Goal: Task Accomplishment & Management: Manage account settings

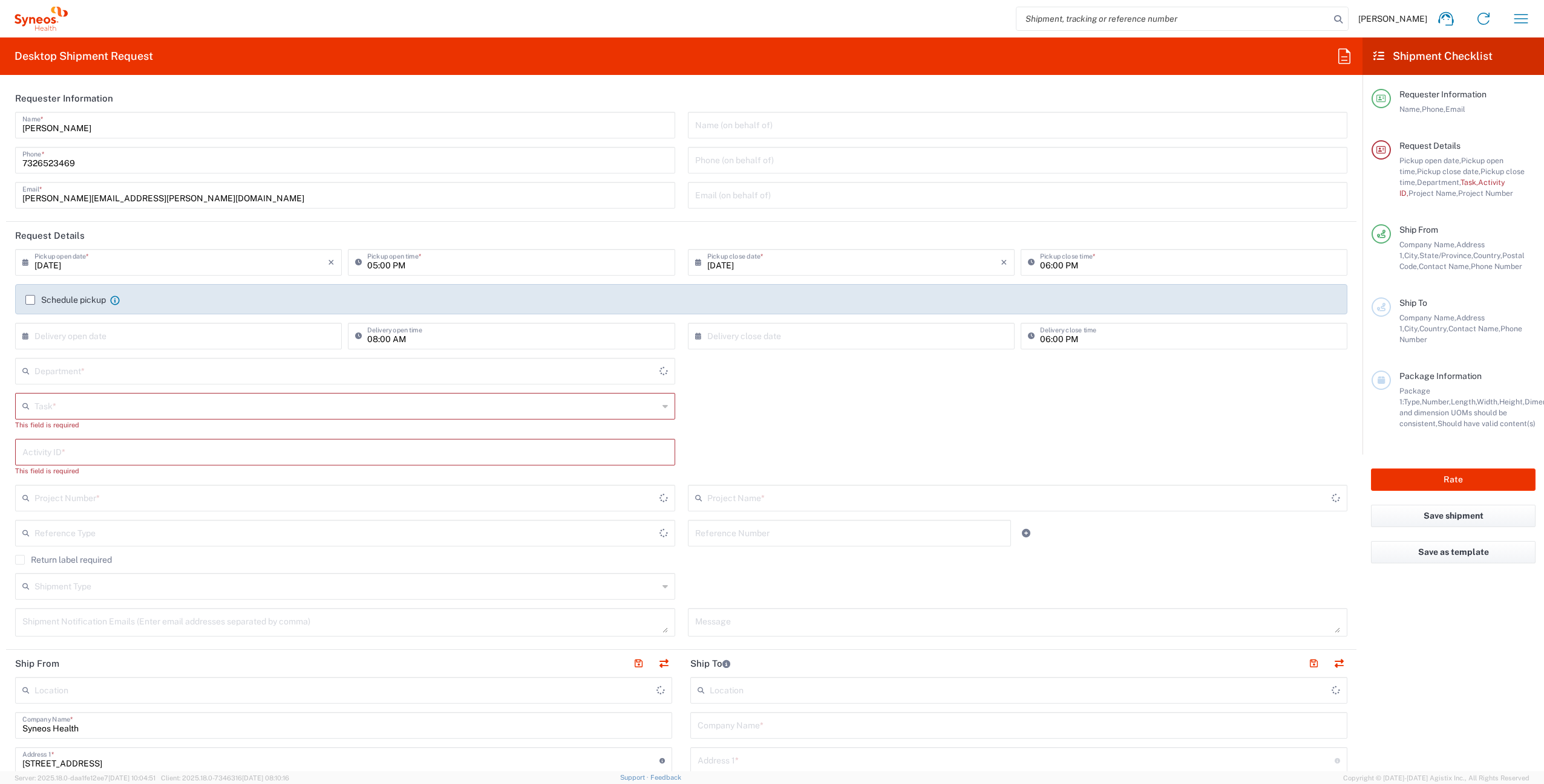
type input "[US_STATE]"
type input "[GEOGRAPHIC_DATA]"
type input "4510"
click at [1515, 19] on icon "button" at bounding box center [1521, 18] width 19 height 19
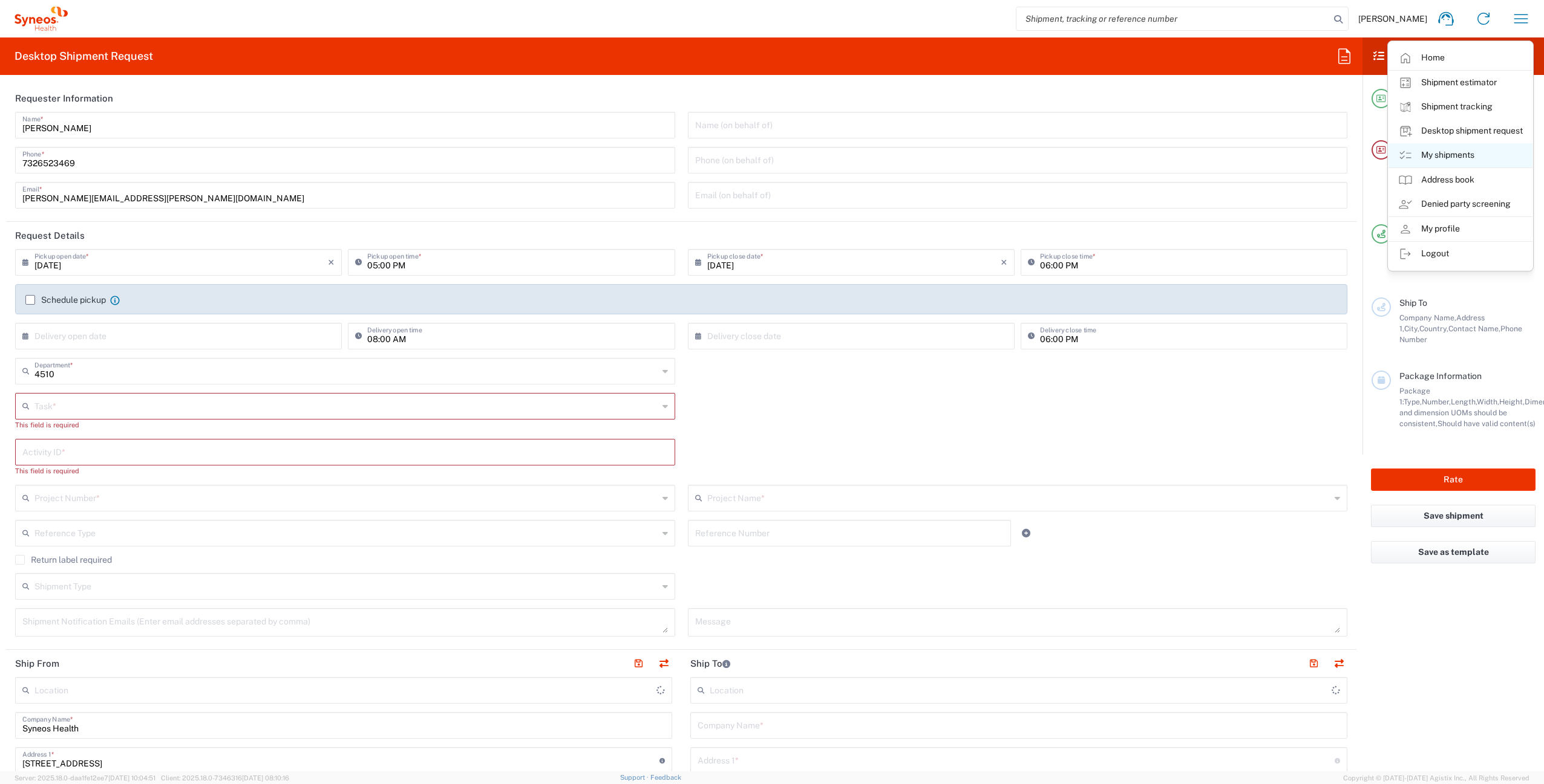
click at [1483, 157] on link "My shipments" at bounding box center [1461, 155] width 144 height 24
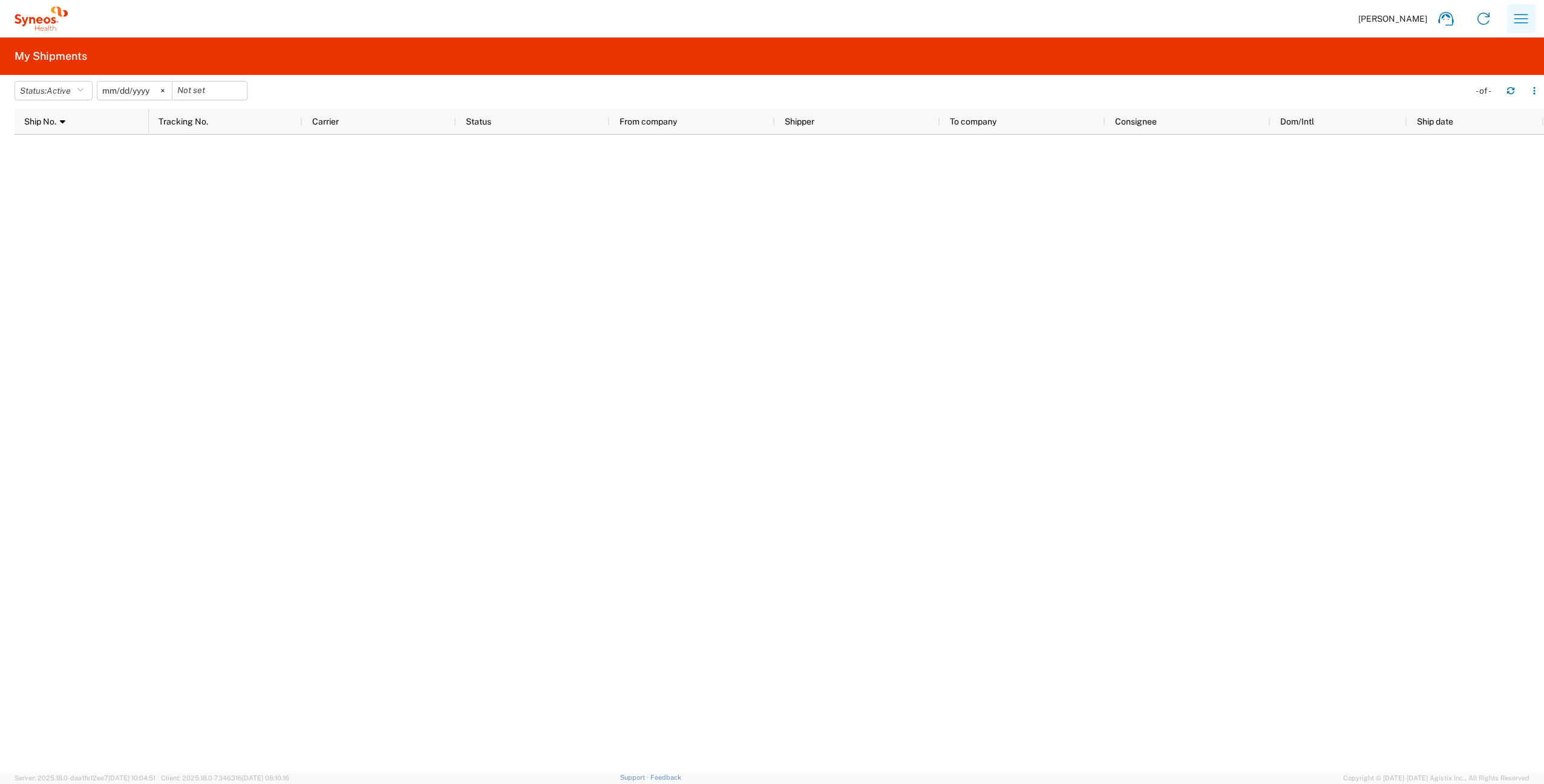
click at [1524, 31] on button "button" at bounding box center [1521, 19] width 29 height 29
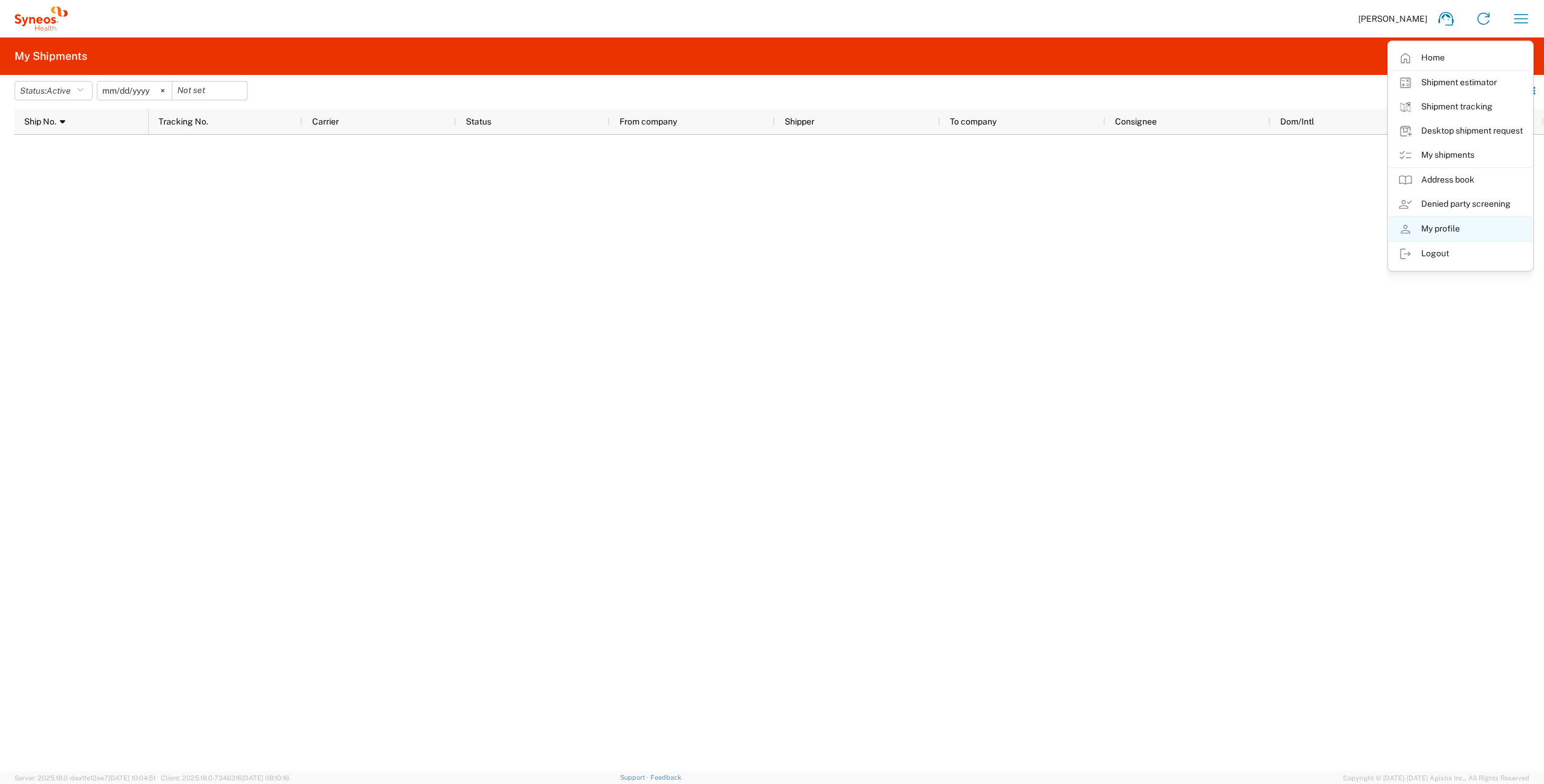
click at [1490, 229] on link "My profile" at bounding box center [1461, 229] width 144 height 24
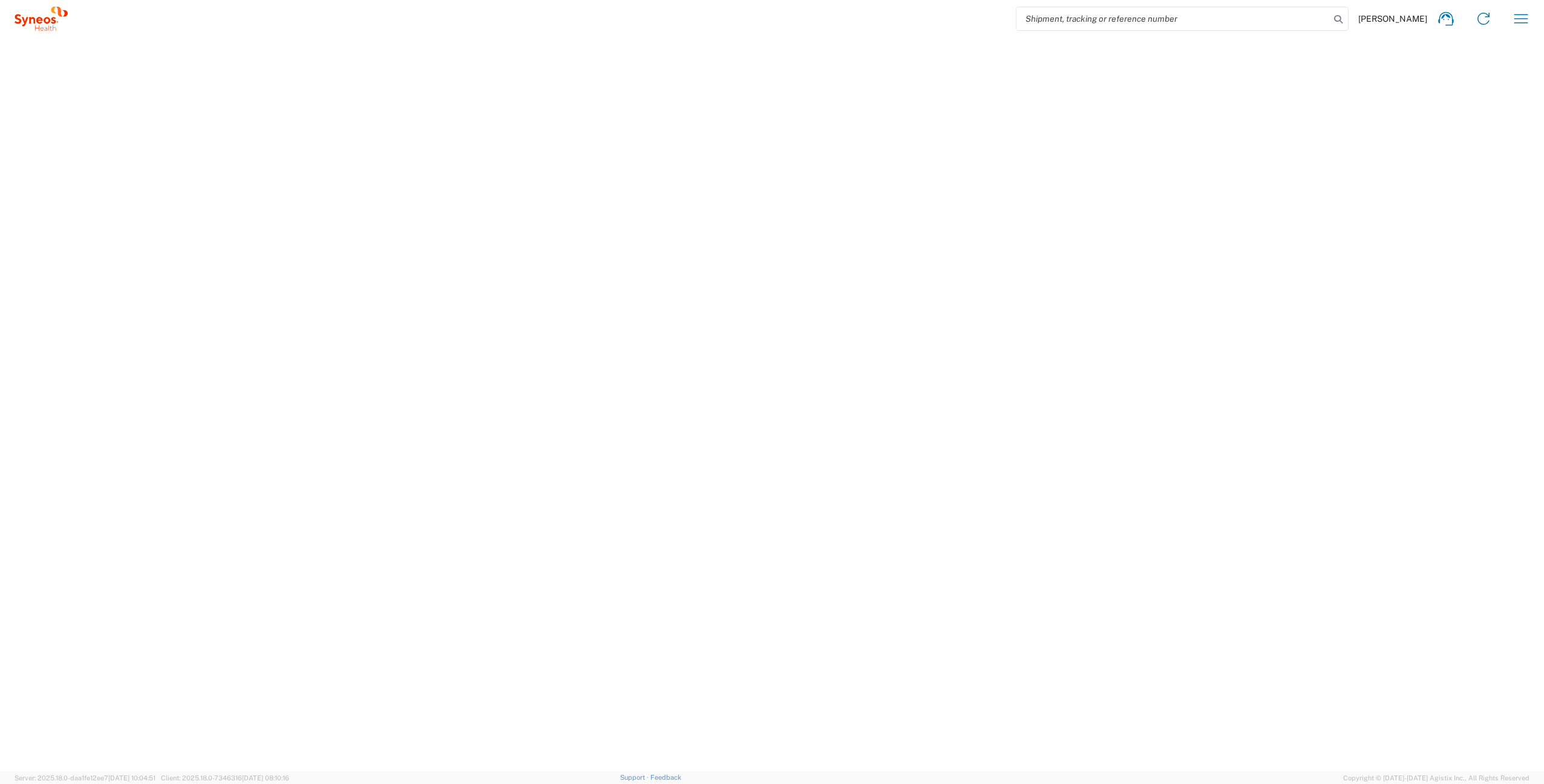
select select "NJ"
select select "US"
select select "BUSI"
select select "US/Eastern"
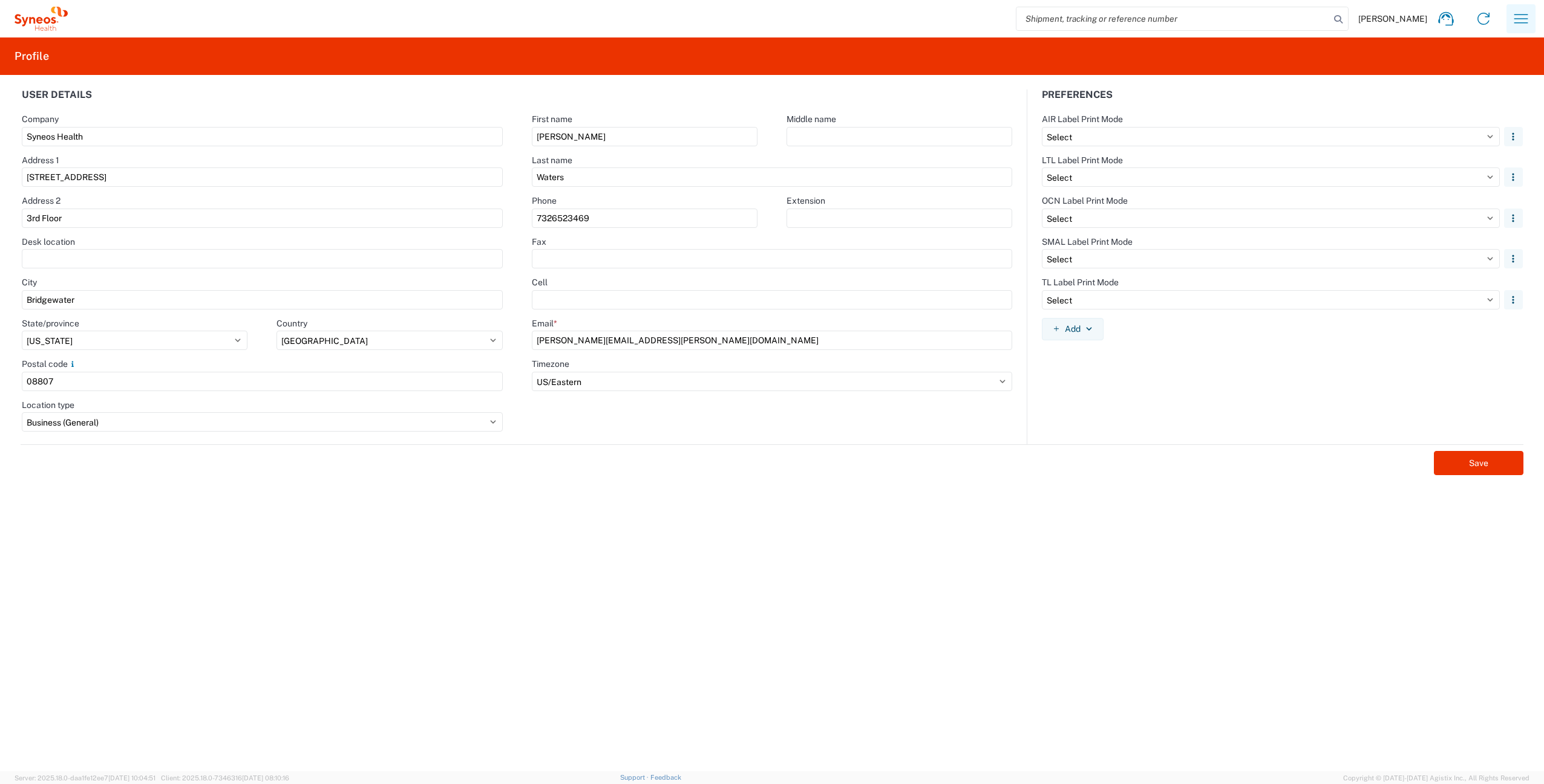
click at [1516, 17] on icon "button" at bounding box center [1521, 18] width 19 height 19
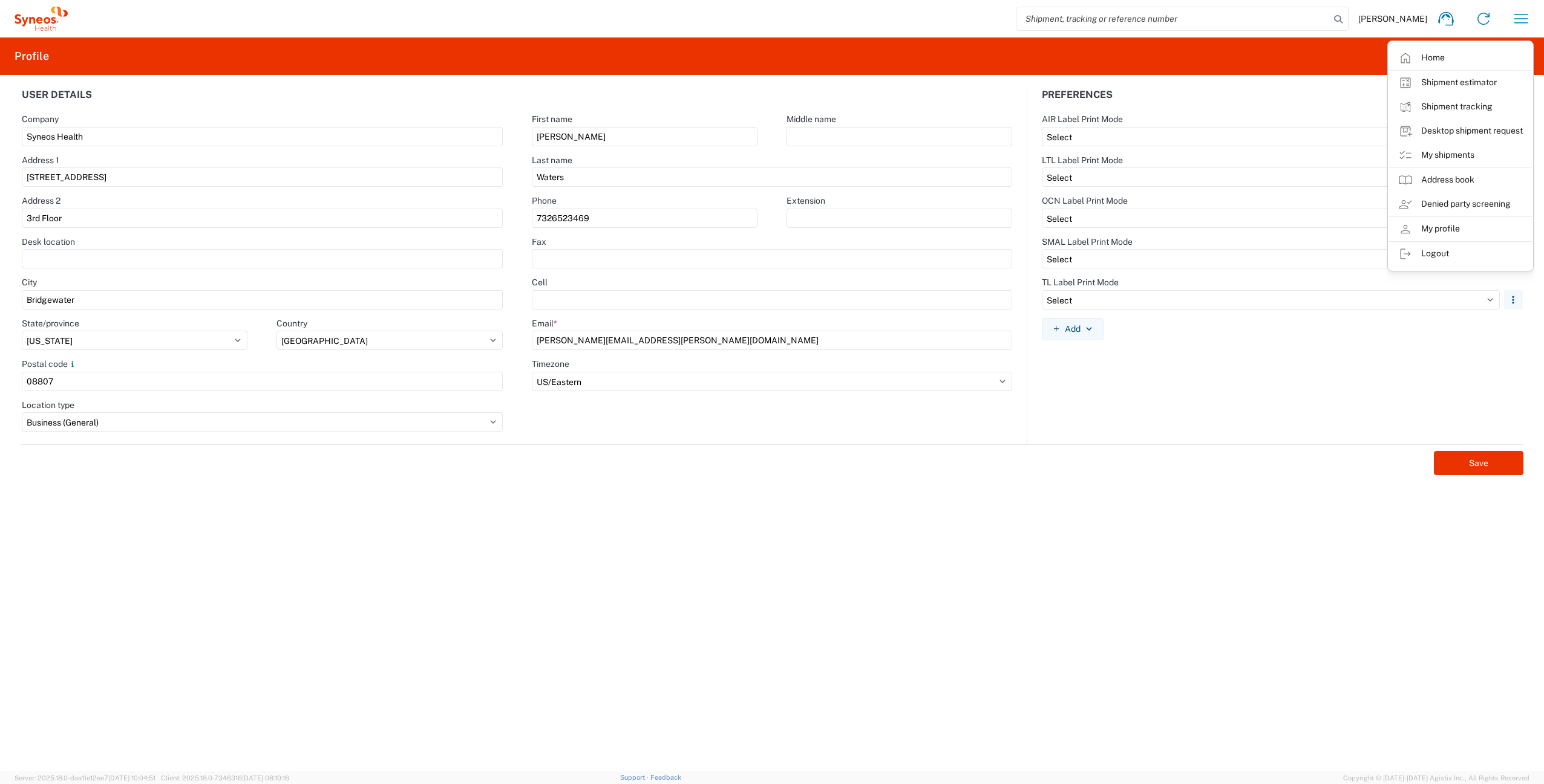
click at [182, 26] on div "[PERSON_NAME] Home Shipment estimator Shipment tracking Desktop shipment reques…" at bounding box center [804, 19] width 1472 height 29
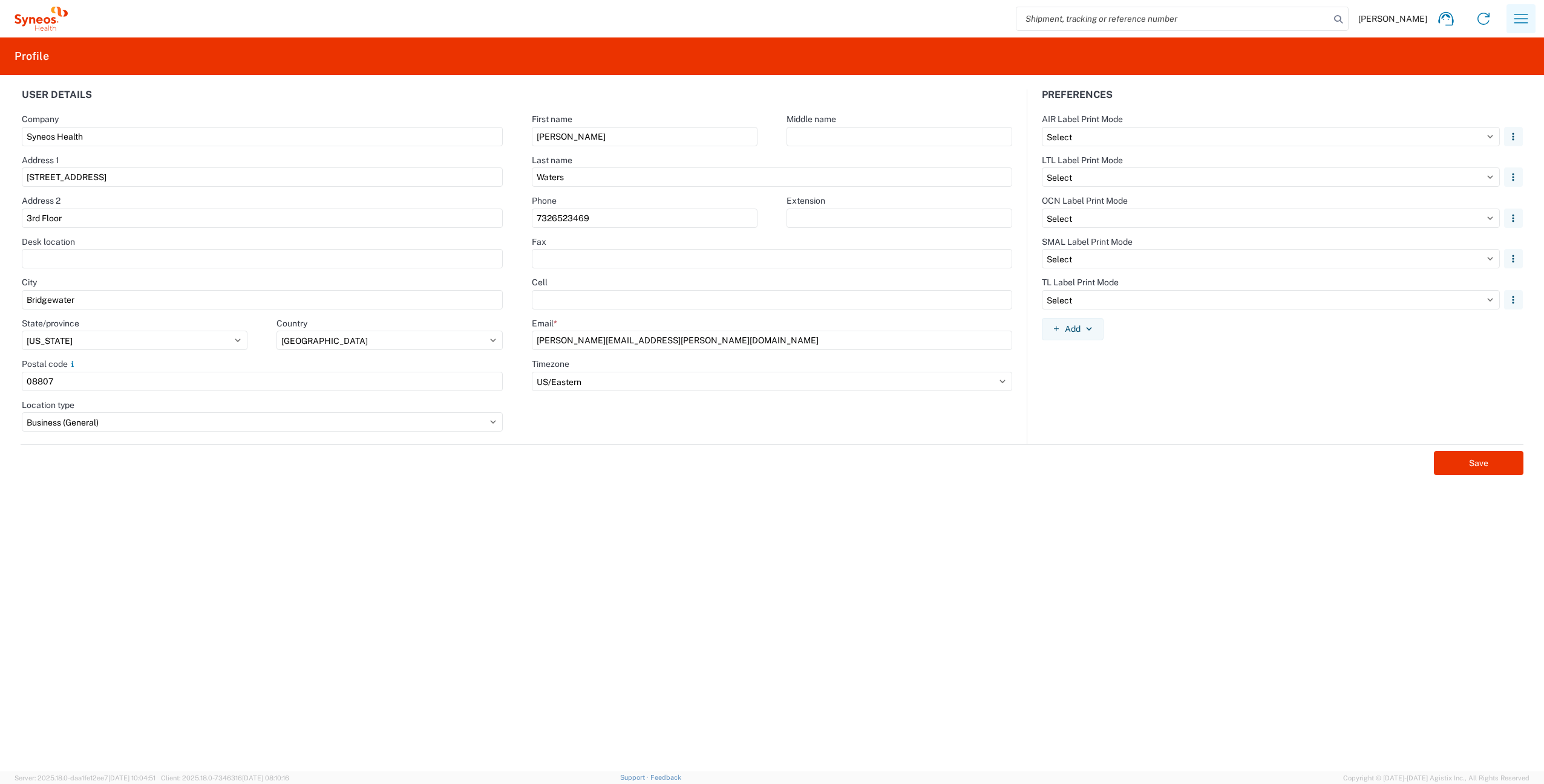
click at [1525, 13] on icon "button" at bounding box center [1521, 18] width 19 height 19
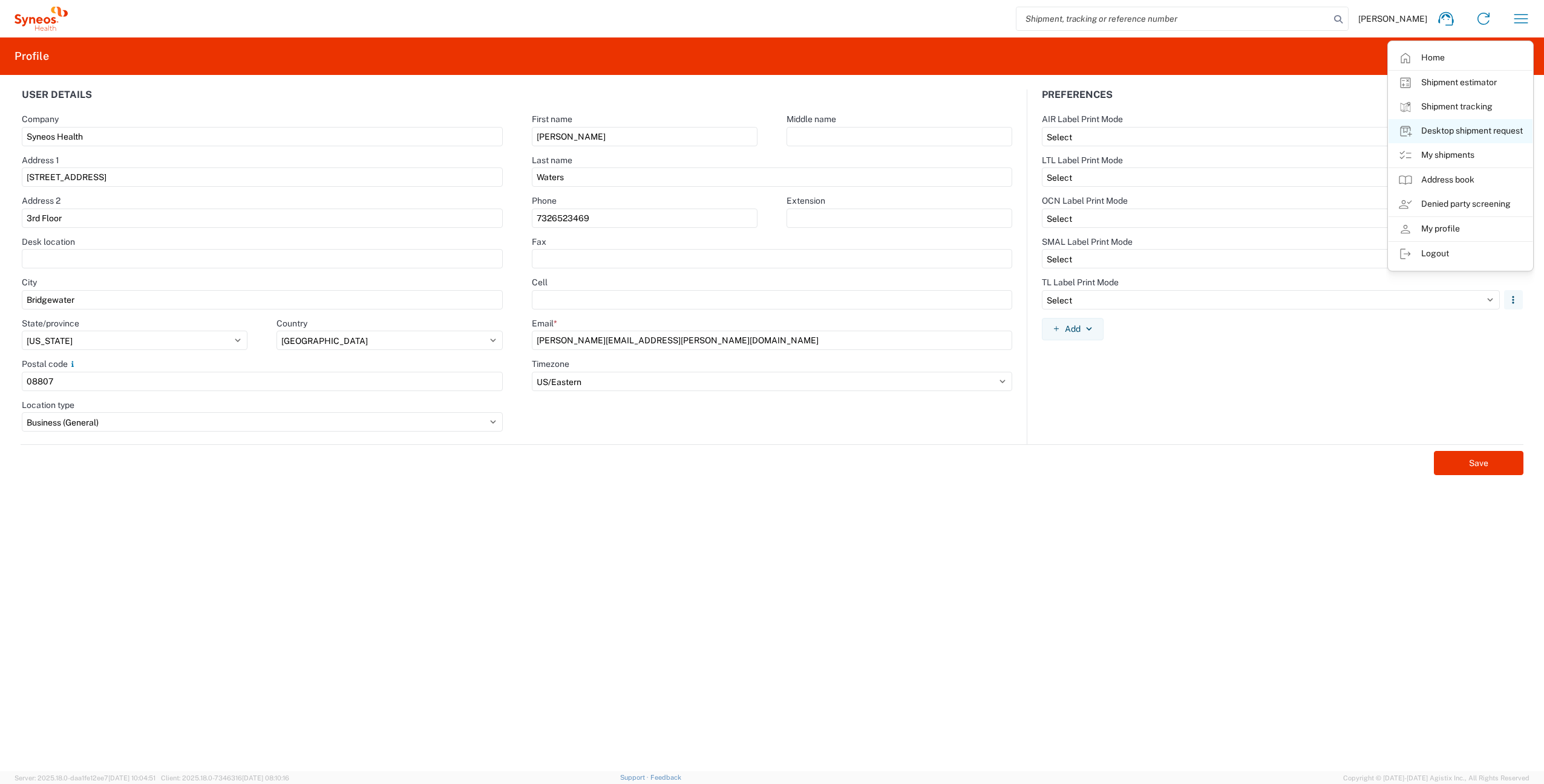
click at [1443, 130] on link "Desktop shipment request" at bounding box center [1461, 131] width 144 height 24
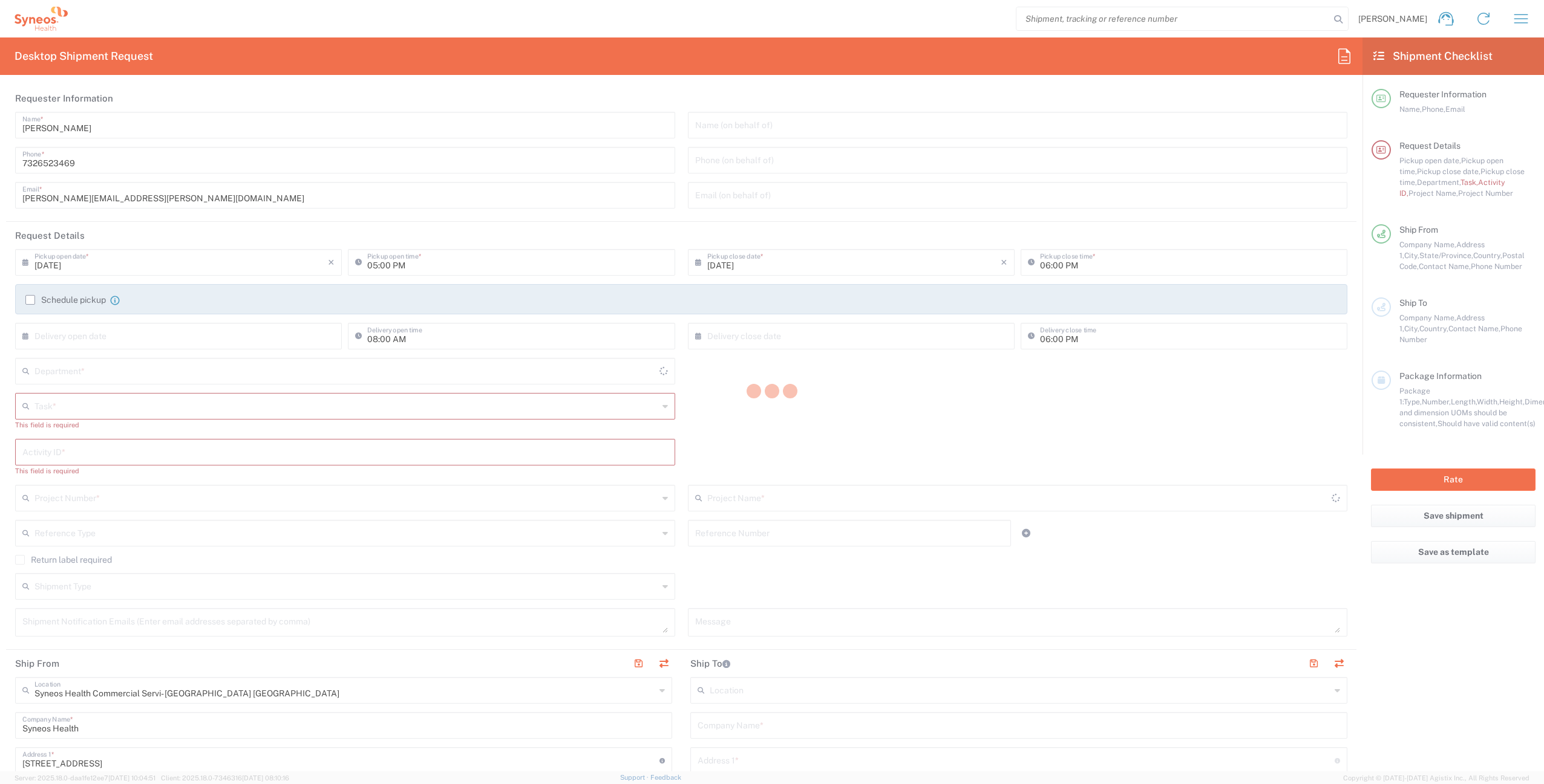
type input "[US_STATE]"
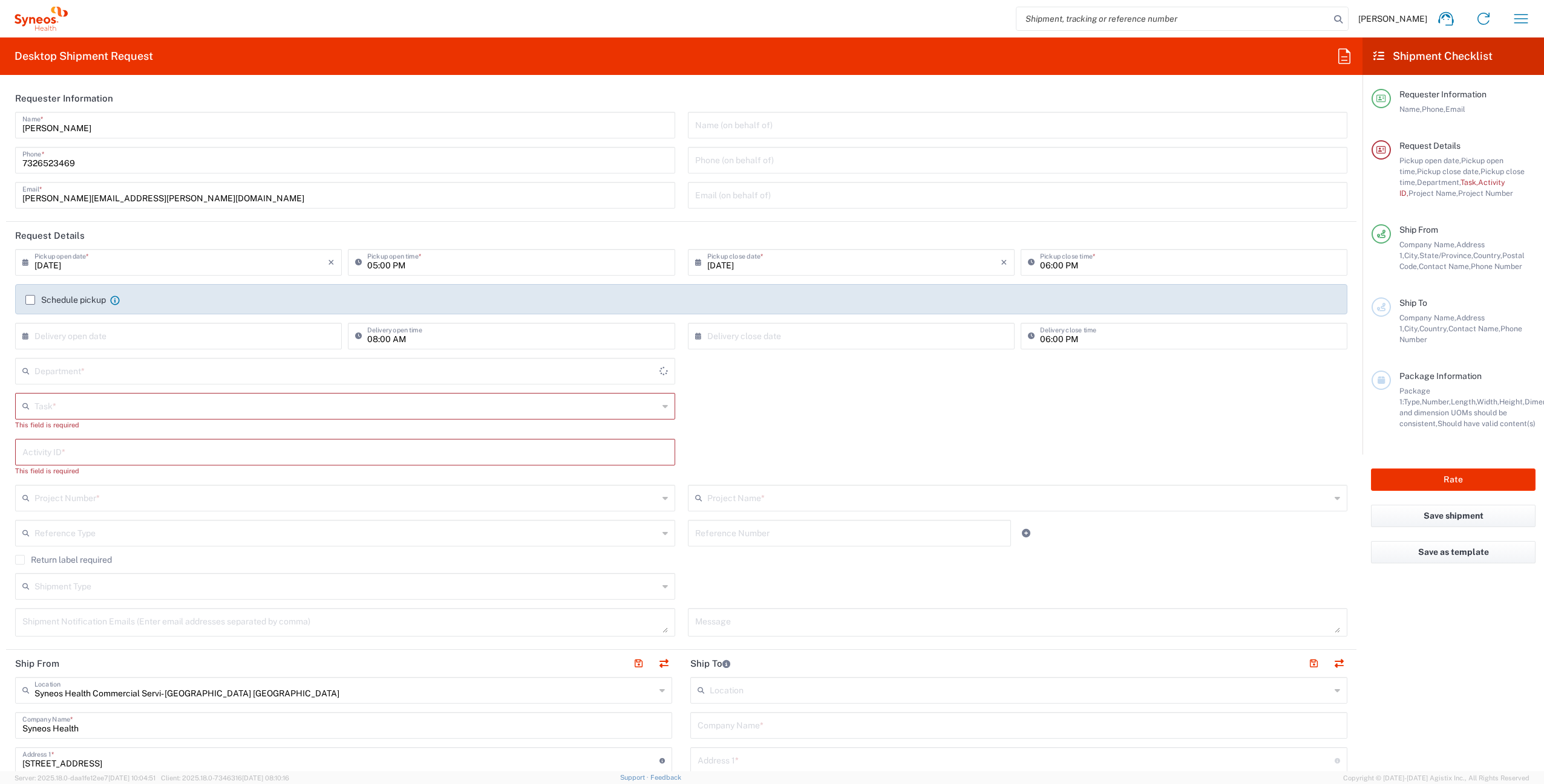
type input "4510"
click at [1528, 9] on icon "button" at bounding box center [1521, 18] width 19 height 19
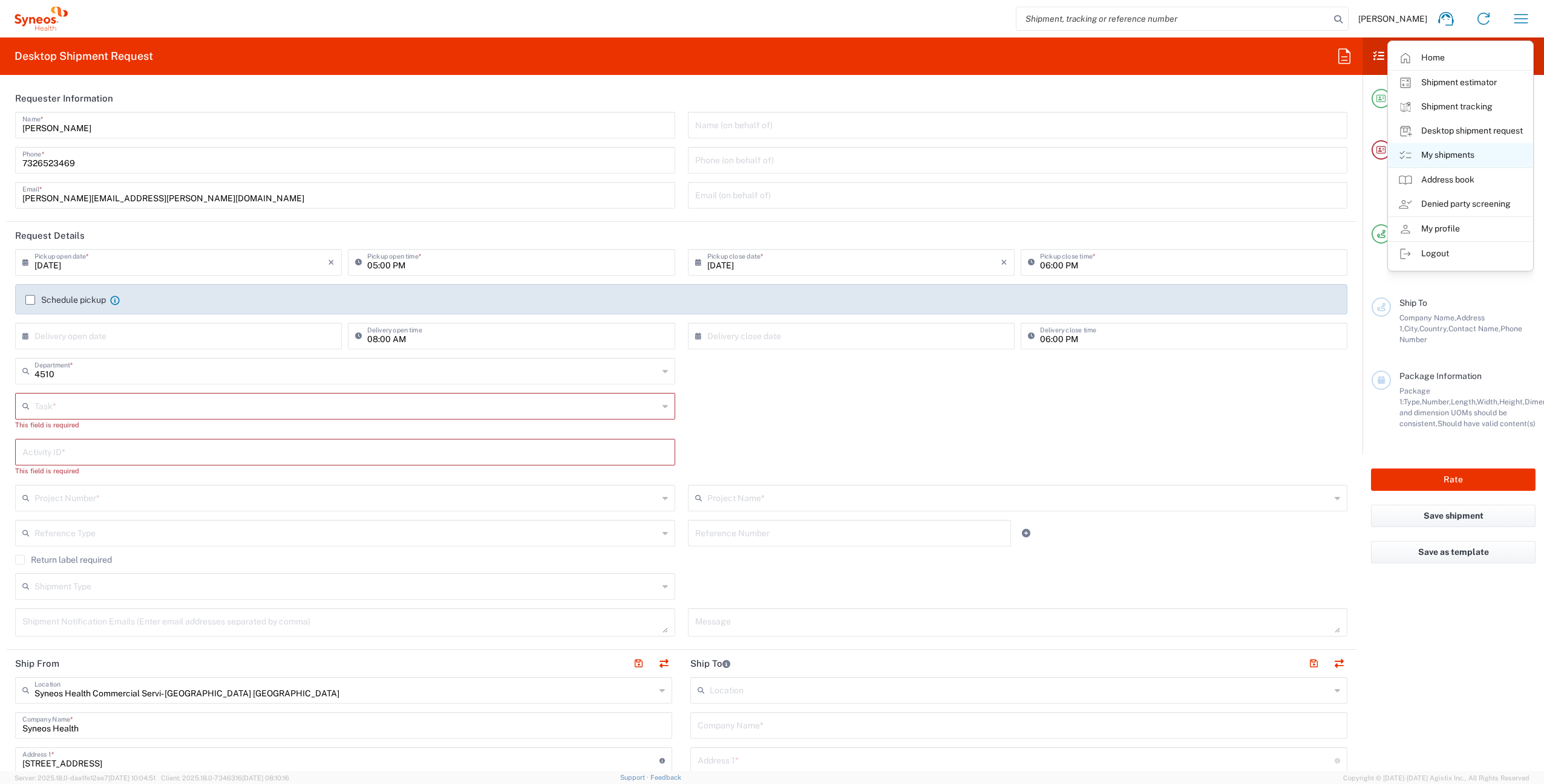
click at [1450, 150] on link "My shipments" at bounding box center [1461, 155] width 144 height 24
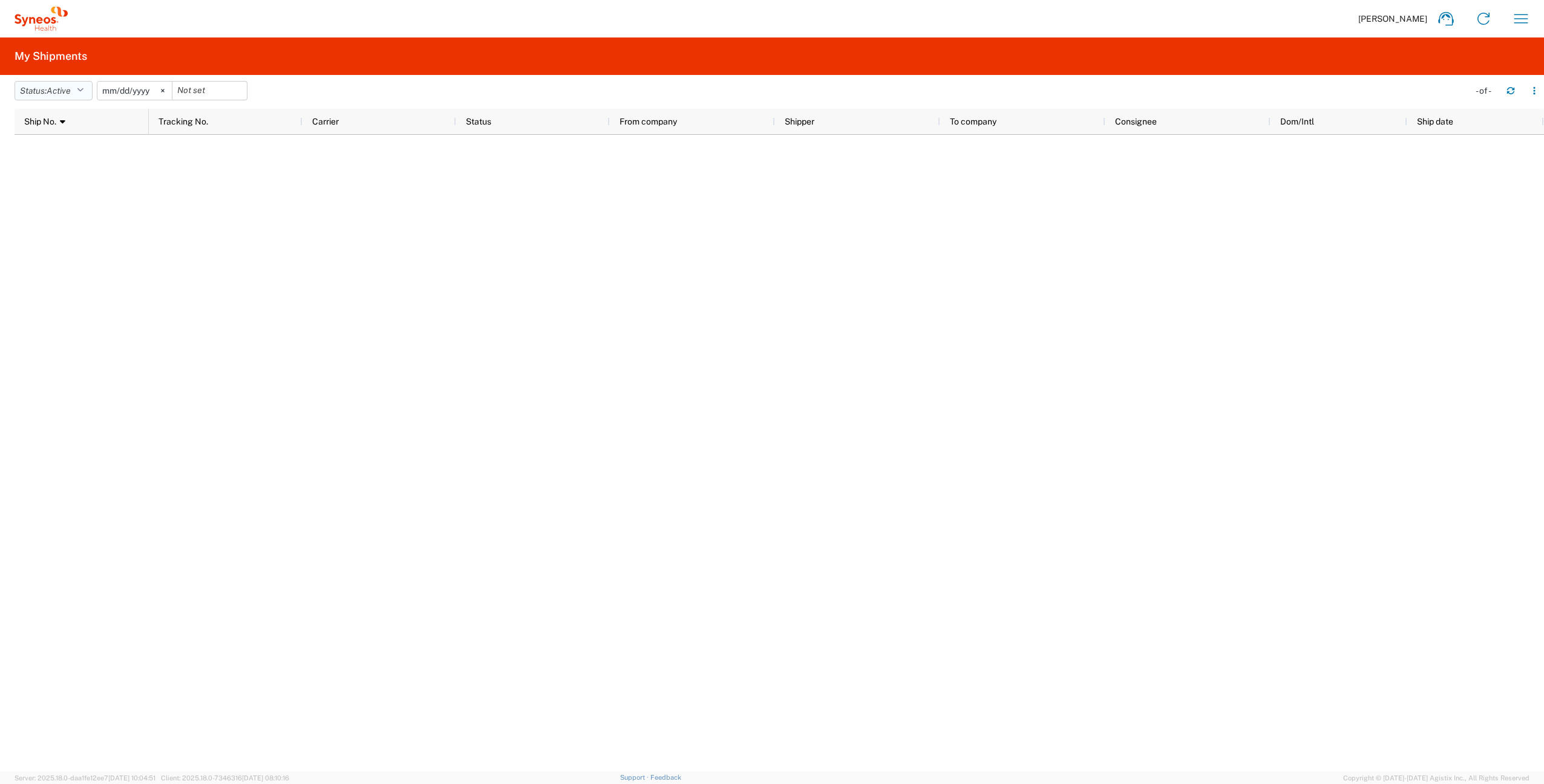
click at [43, 91] on button "Status: Active" at bounding box center [53, 90] width 78 height 19
click at [45, 154] on span "All" at bounding box center [85, 154] width 141 height 18
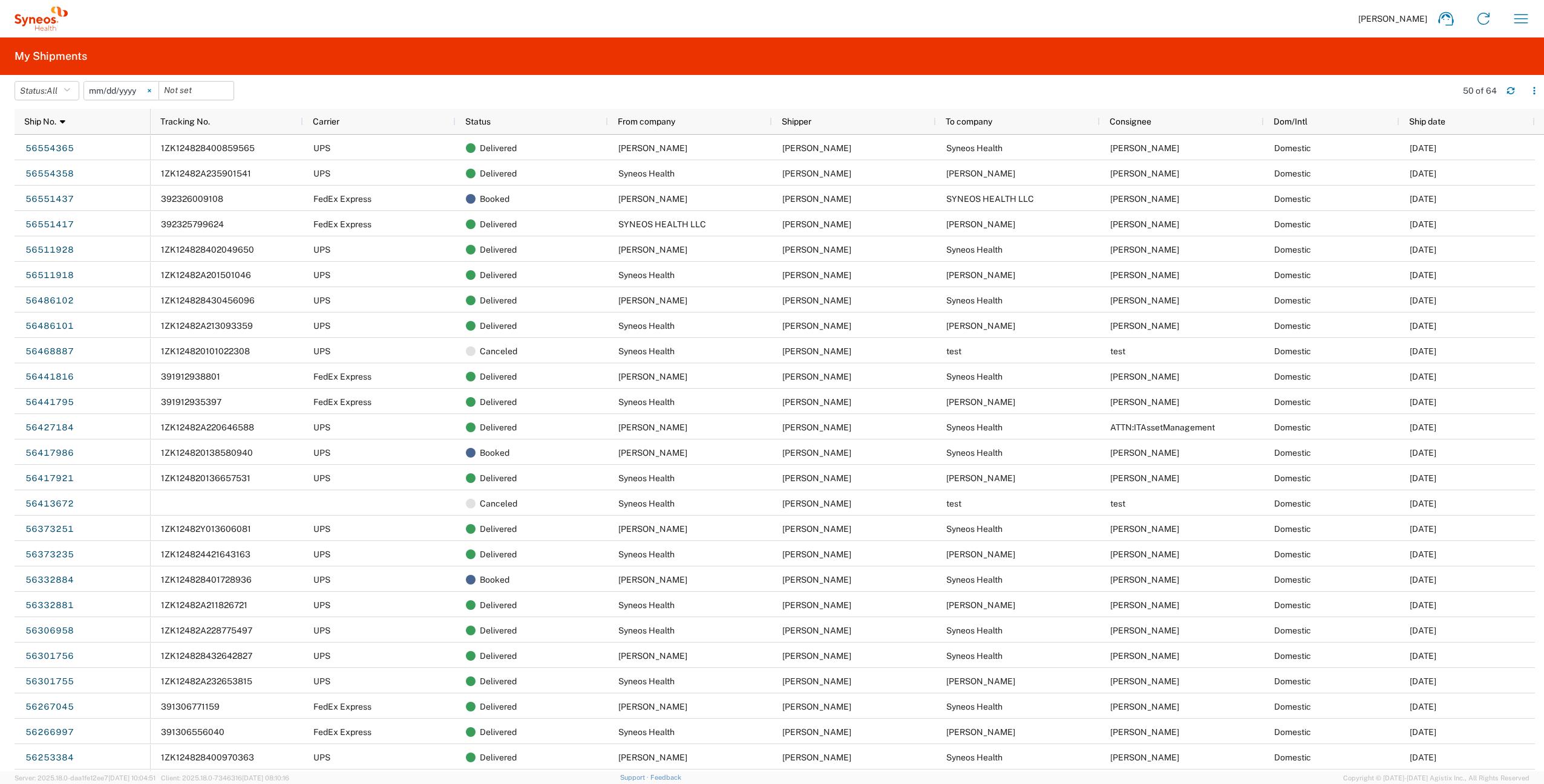
click at [149, 90] on svg-icon at bounding box center [150, 91] width 18 height 18
